Goal: Information Seeking & Learning: Learn about a topic

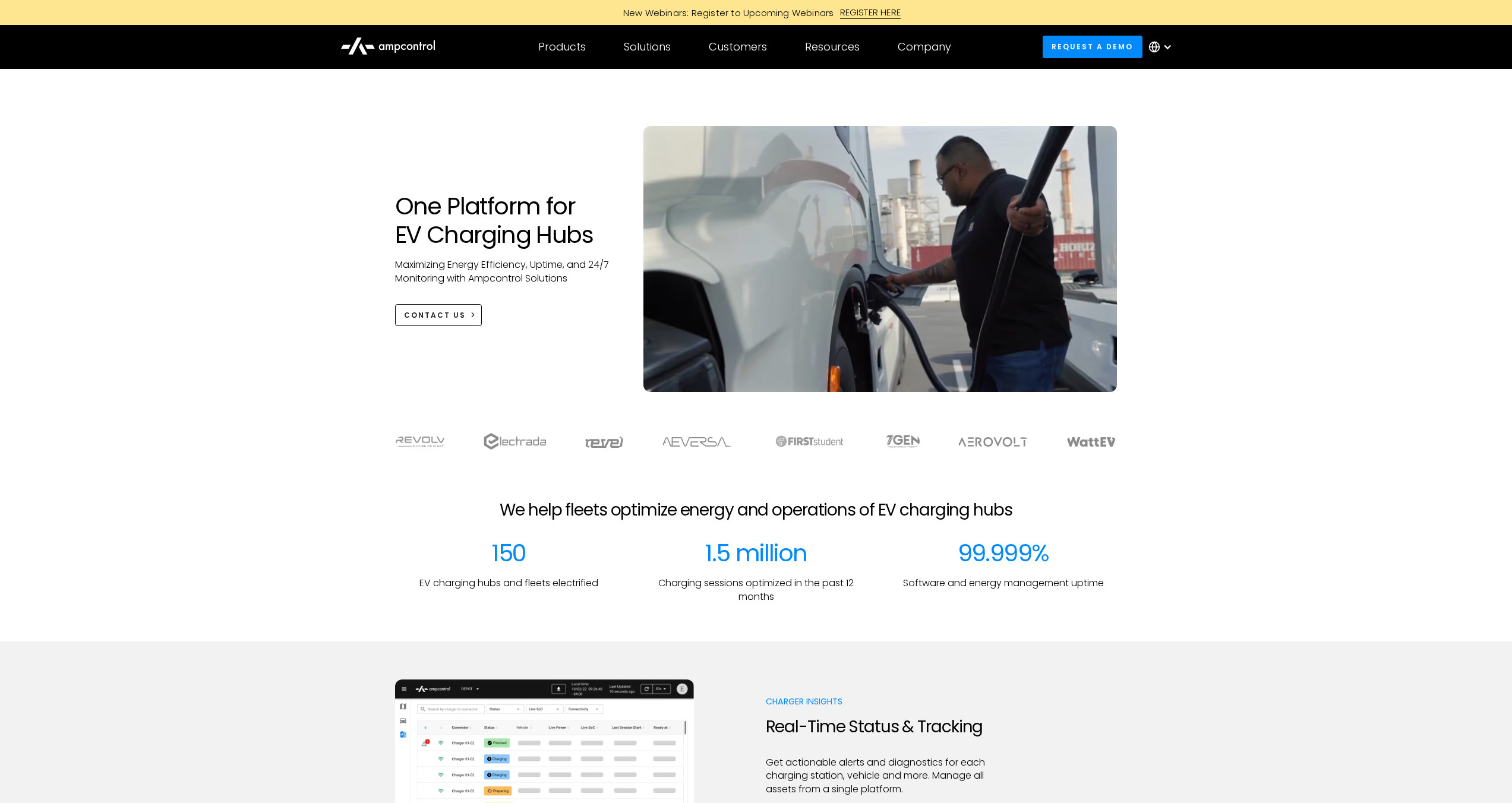
click at [1172, 48] on div at bounding box center [1163, 46] width 41 height 36
click at [1163, 129] on link "Spanish" at bounding box center [1155, 126] width 37 height 13
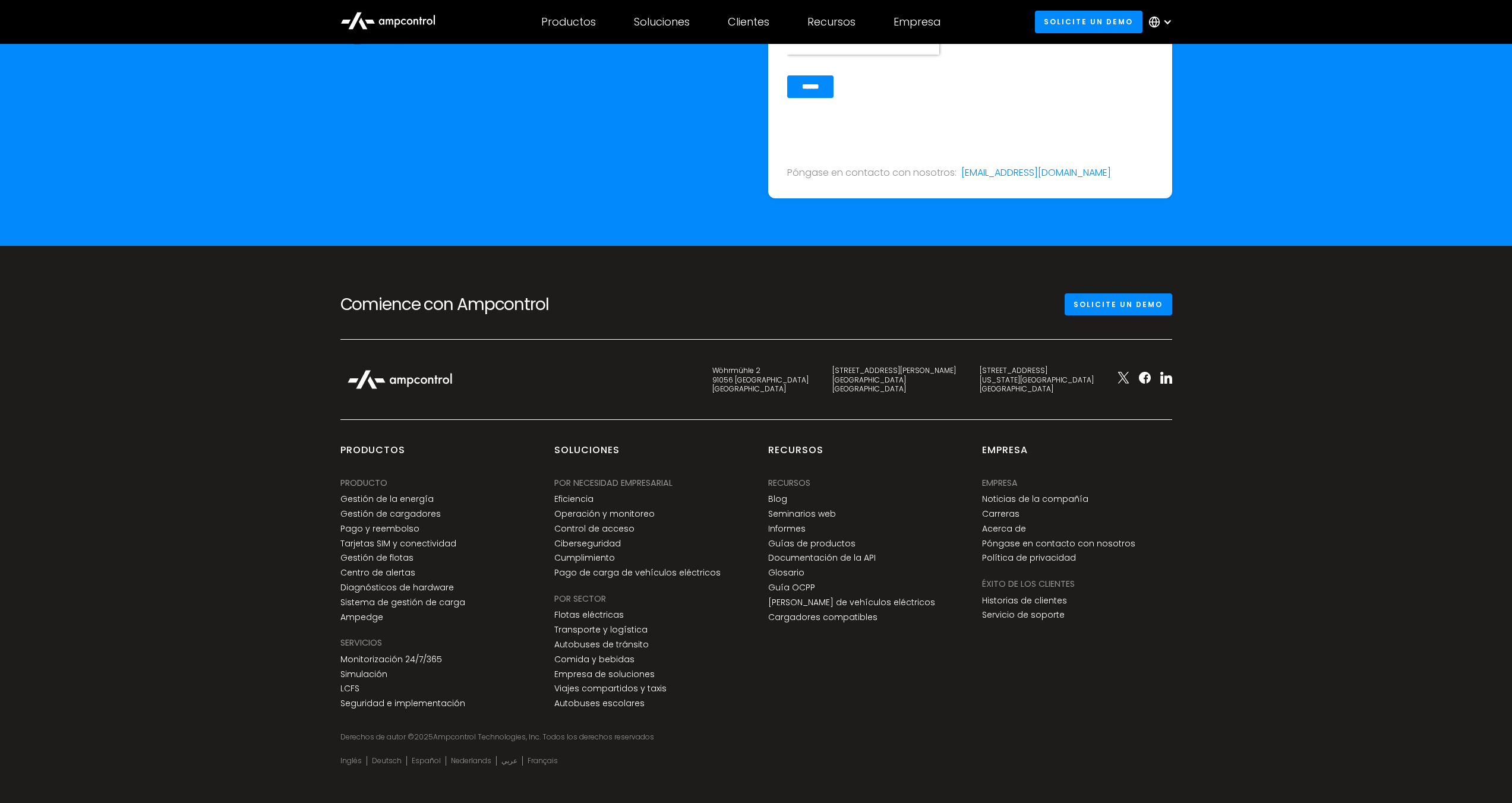
scroll to position [4480, 0]
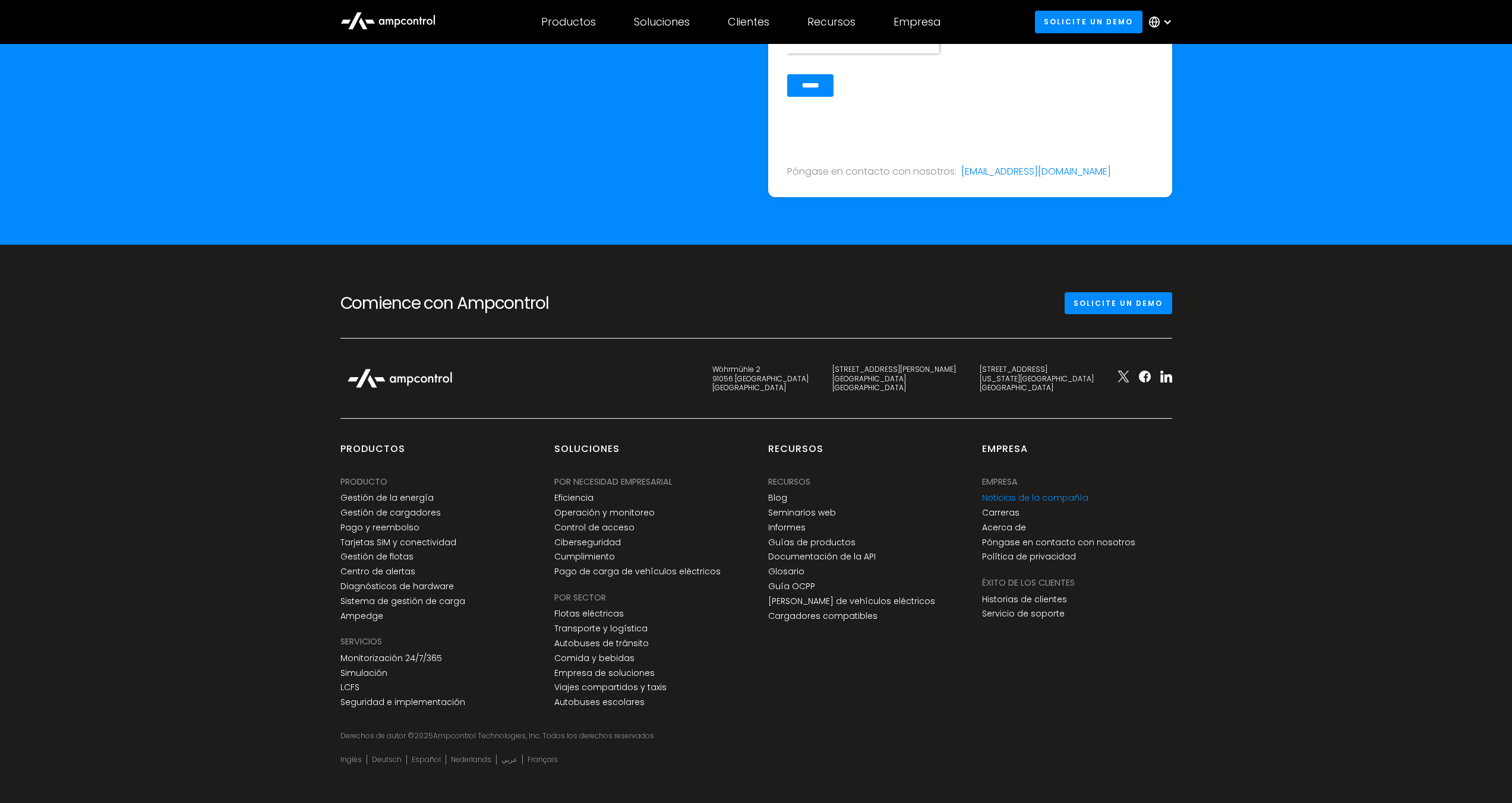
click at [1057, 493] on link "Noticias de la compañía" at bounding box center [1034, 498] width 106 height 10
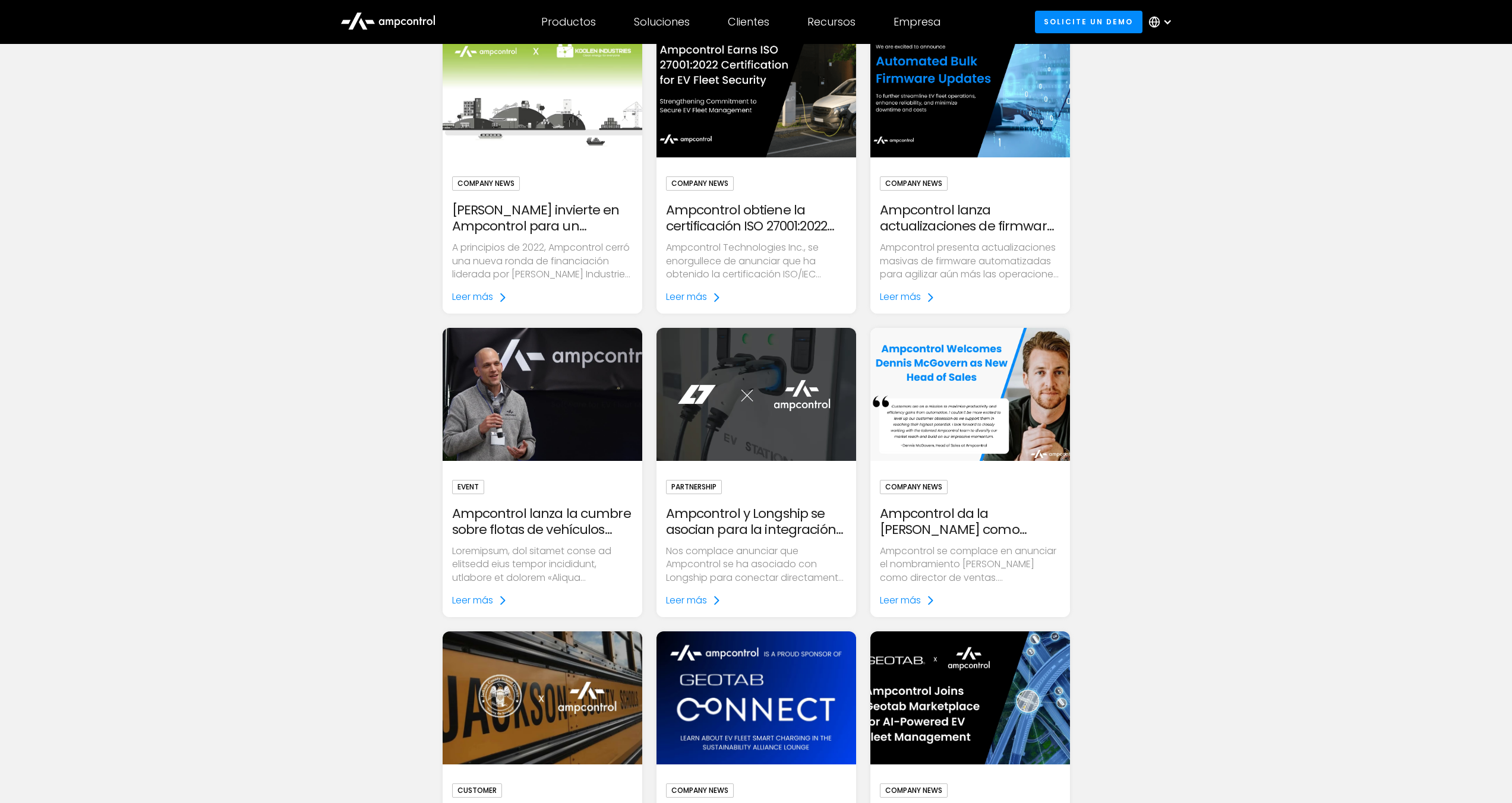
scroll to position [1151, 0]
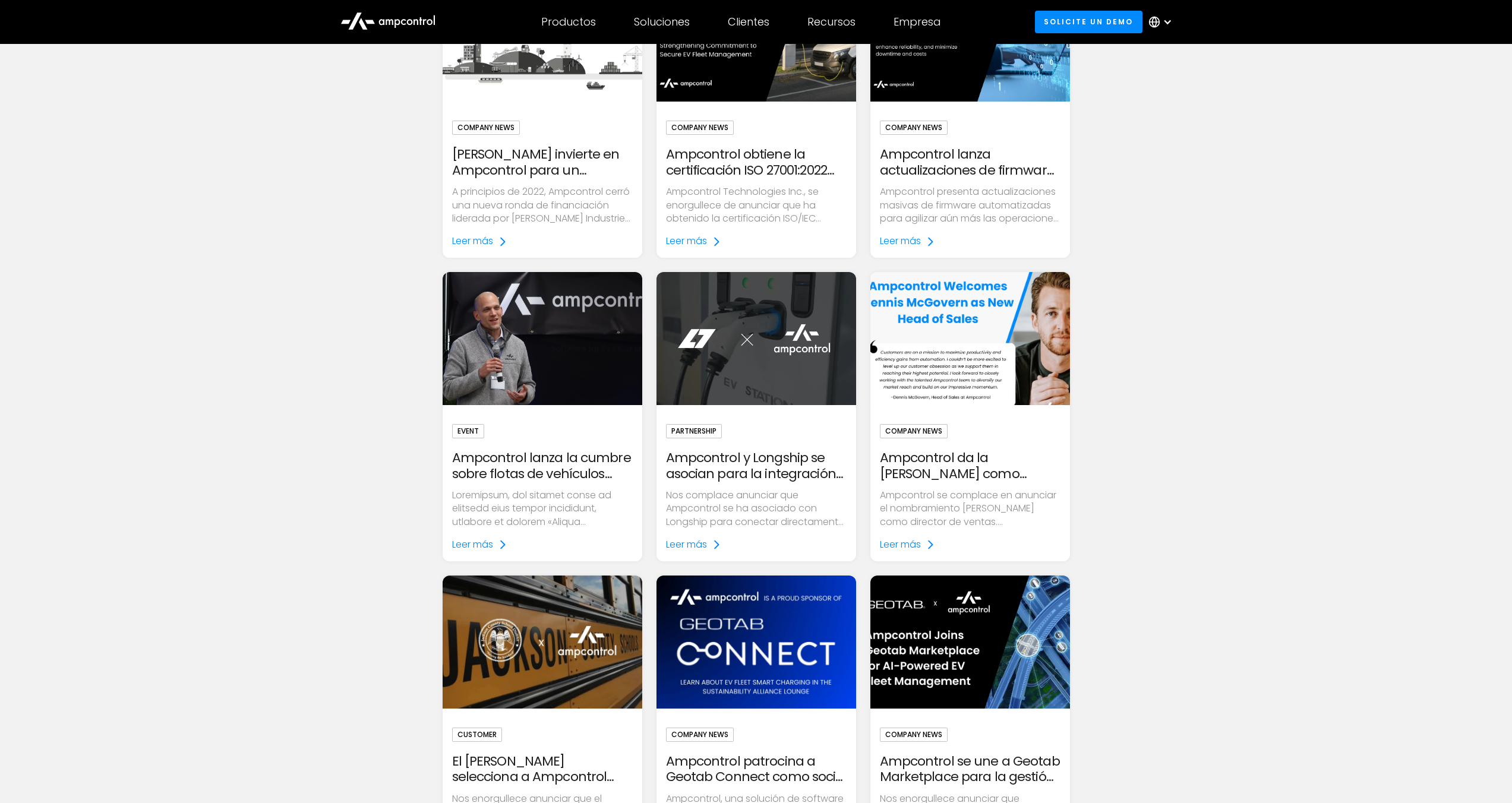
click at [979, 380] on img at bounding box center [969, 338] width 230 height 153
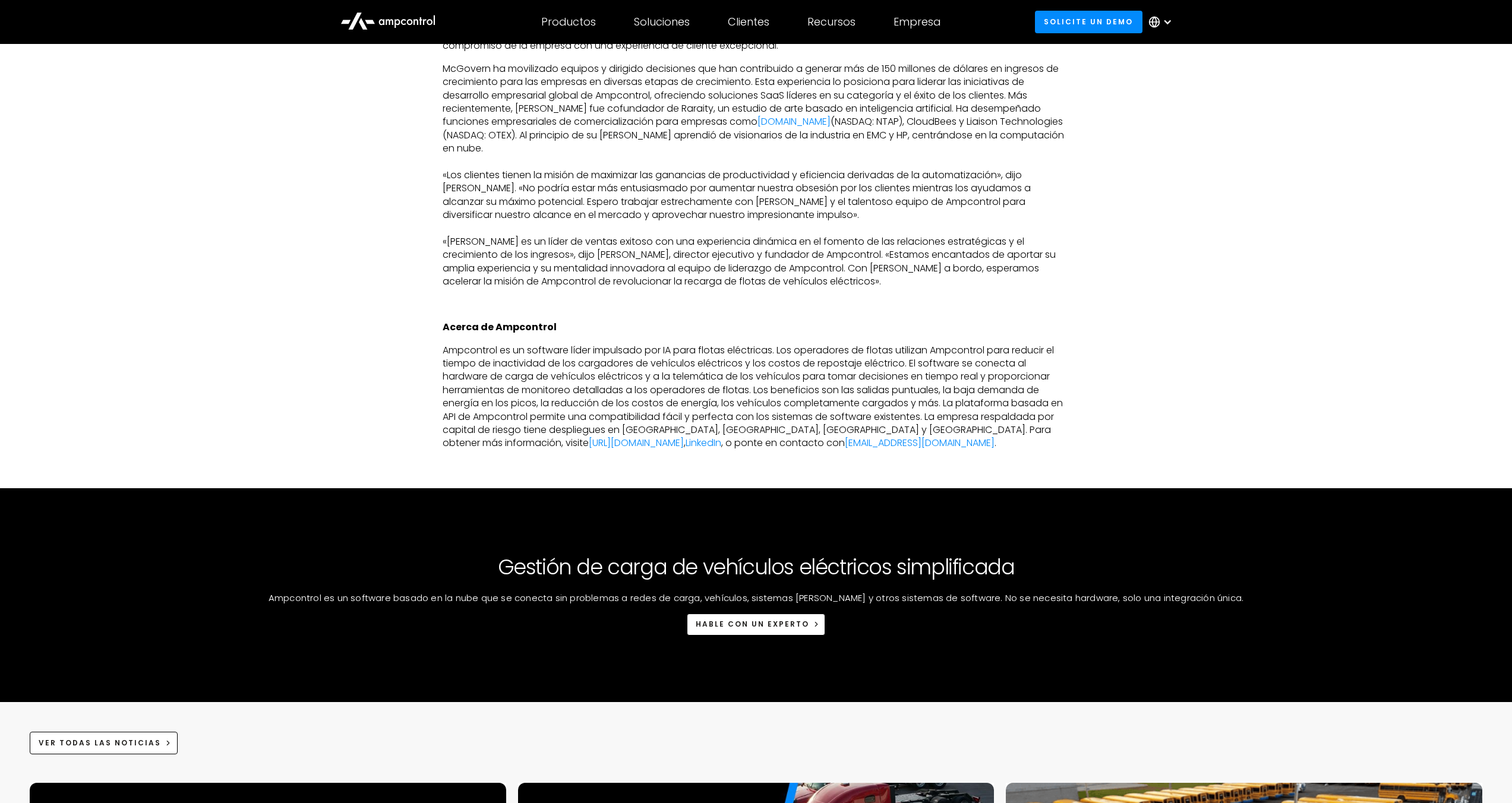
scroll to position [727, 0]
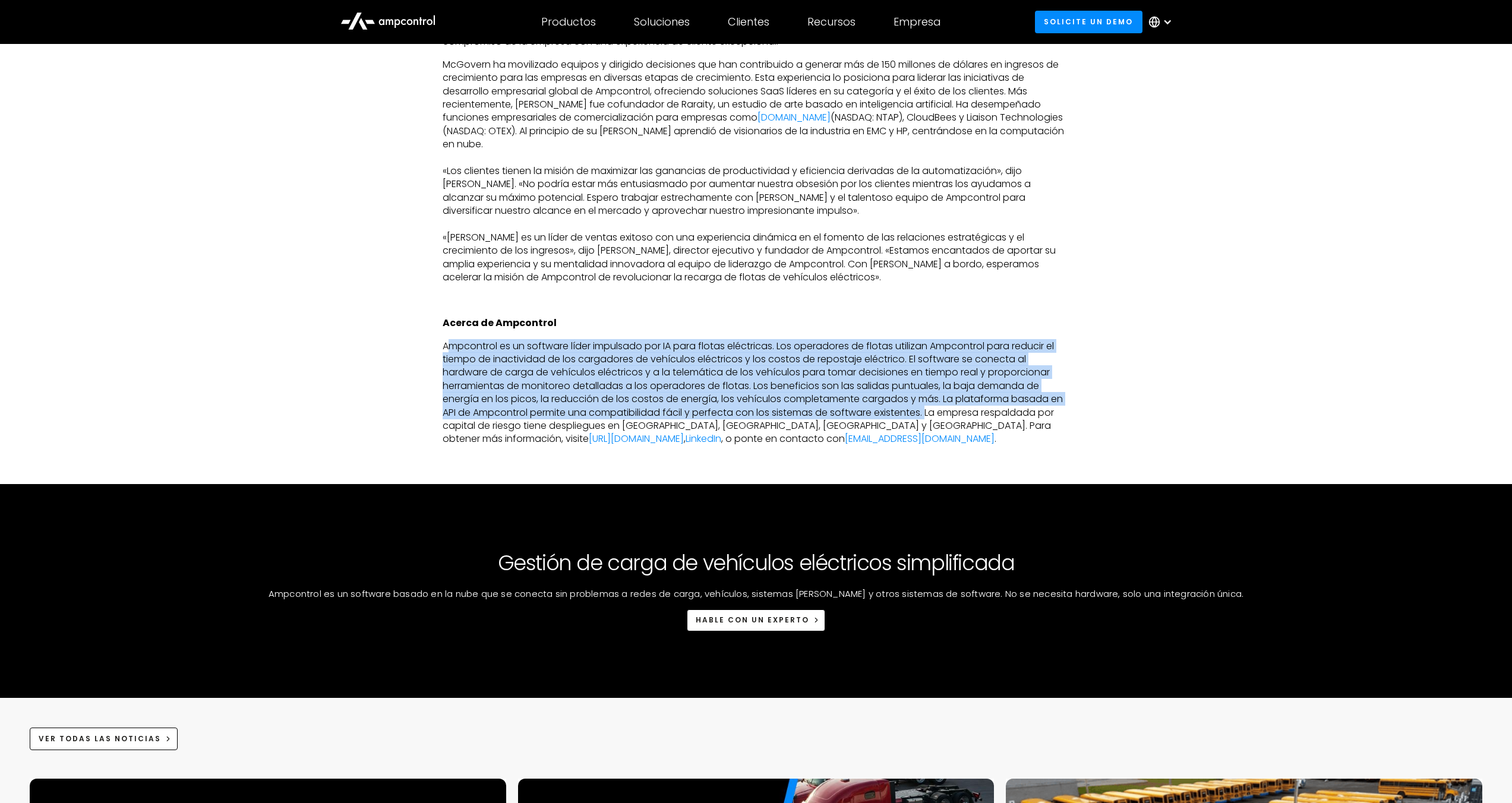
click at [658, 364] on p "Ampcontrol es un software líder impulsado por IA para flotas eléctricas. Los op…" at bounding box center [756, 392] width 627 height 106
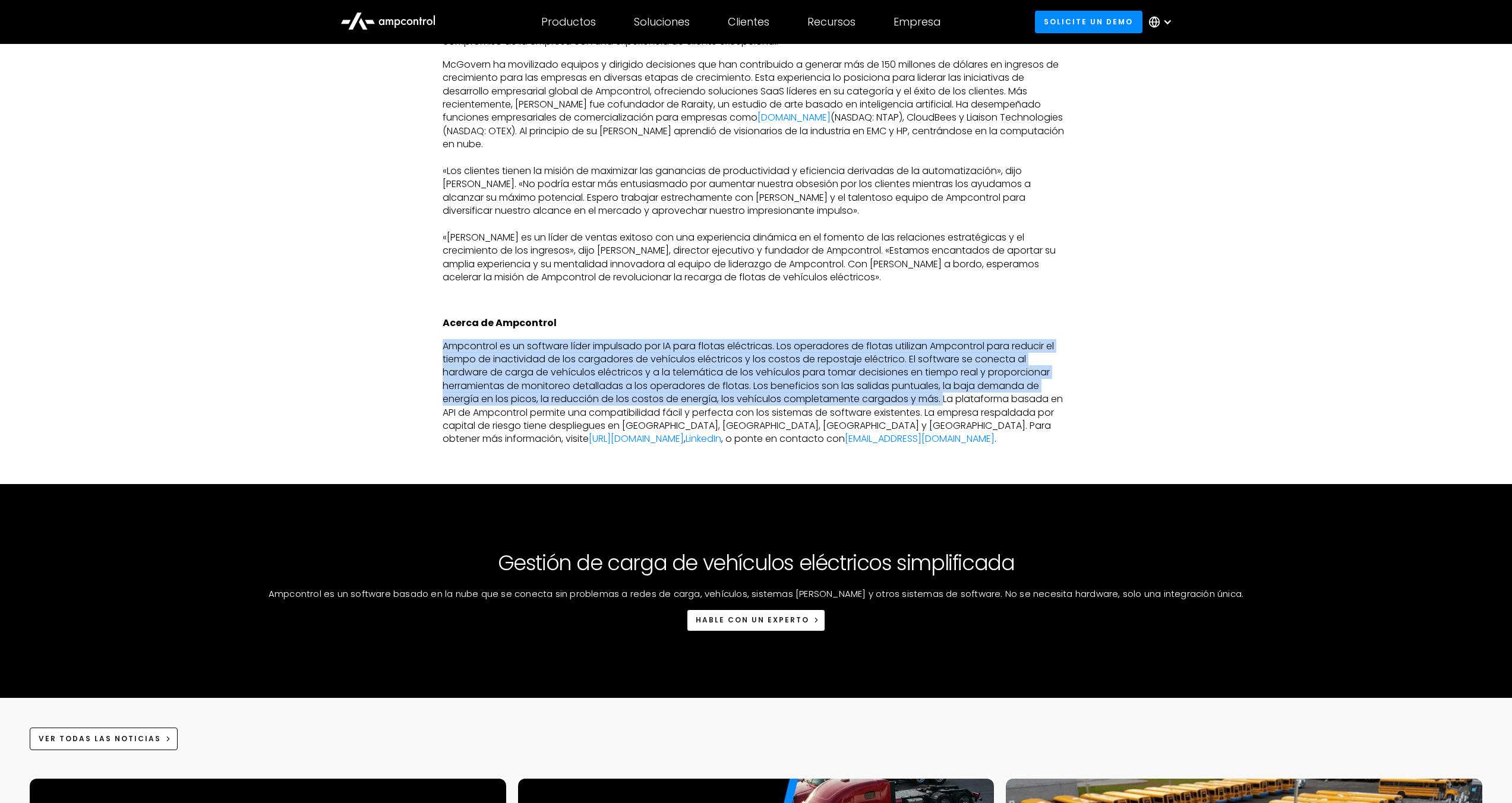
drag, startPoint x: 442, startPoint y: 332, endPoint x: 947, endPoint y: 383, distance: 507.6
click at [947, 383] on p "Ampcontrol es un software líder impulsado por IA para flotas eléctricas. Los op…" at bounding box center [756, 392] width 627 height 106
copy p "Ampcontrol es un software líder impulsado por IA para flotas eléctricas. Los op…"
